Goal: Browse casually

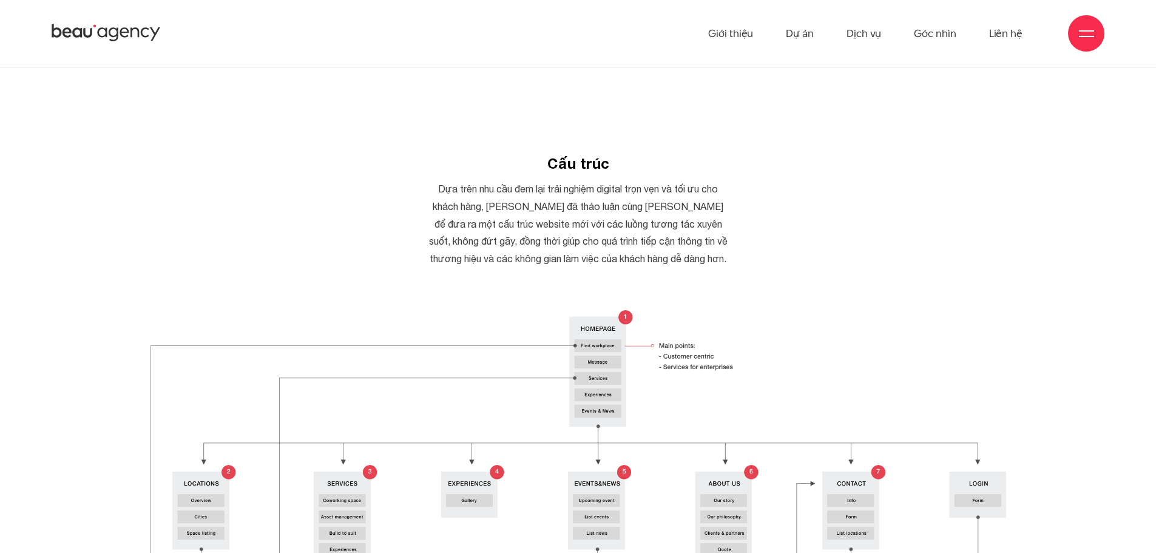
scroll to position [3582, 0]
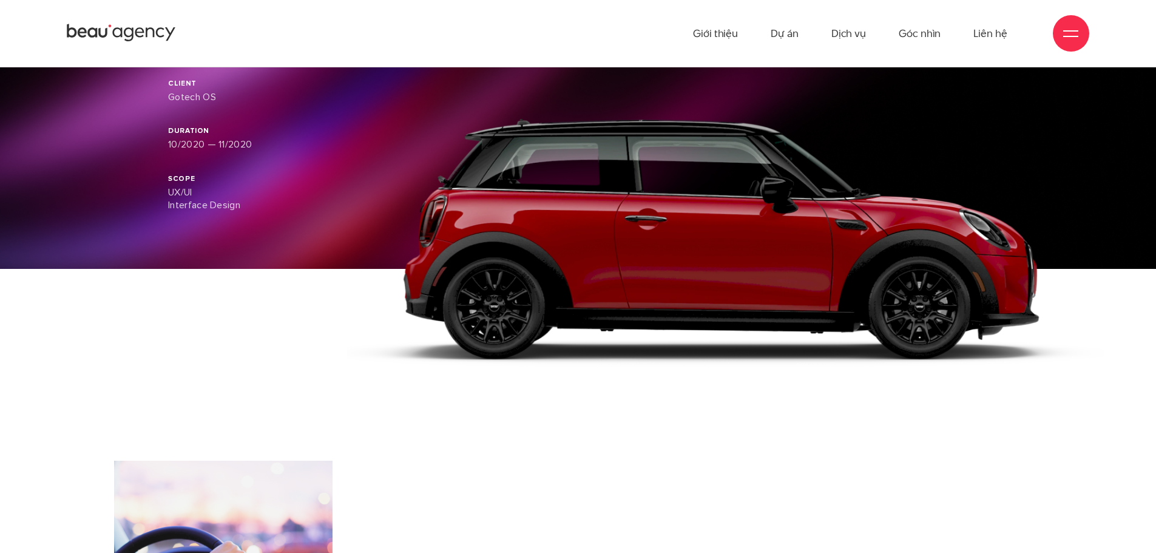
scroll to position [292, 0]
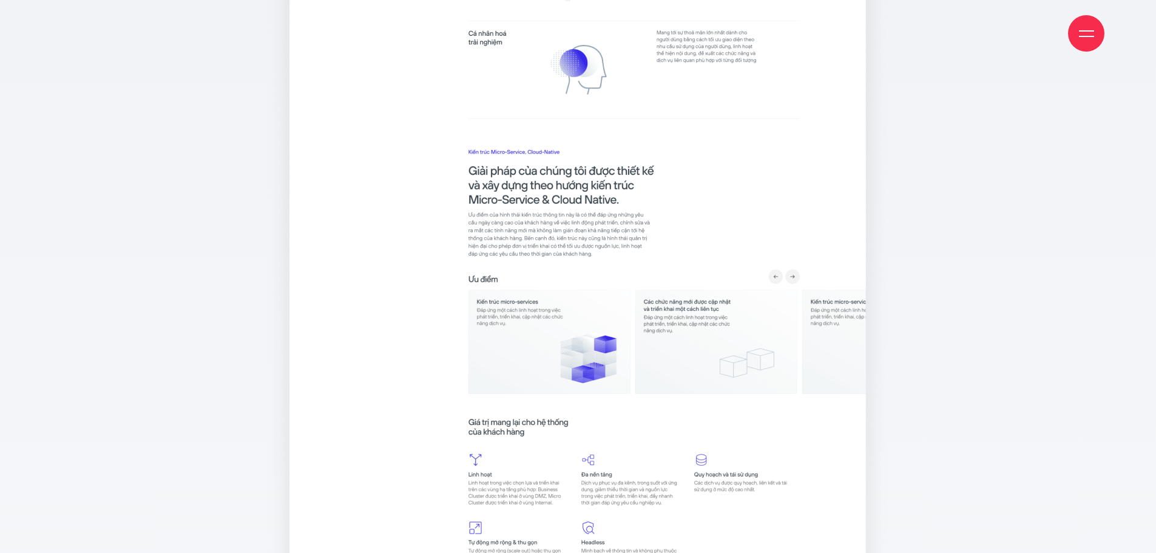
scroll to position [9682, 0]
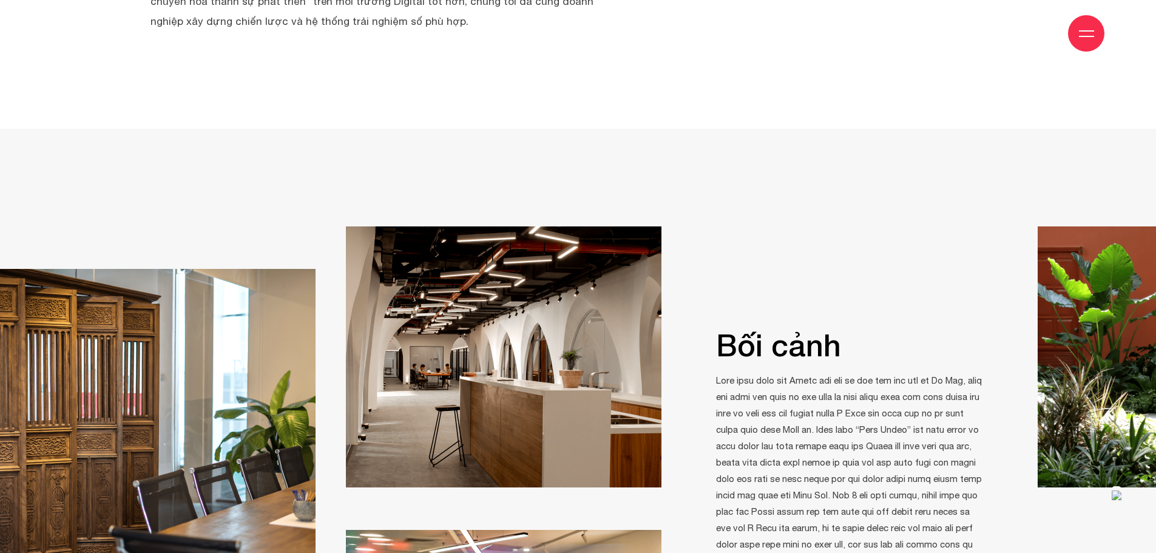
scroll to position [911, 0]
